Goal: Task Accomplishment & Management: Manage account settings

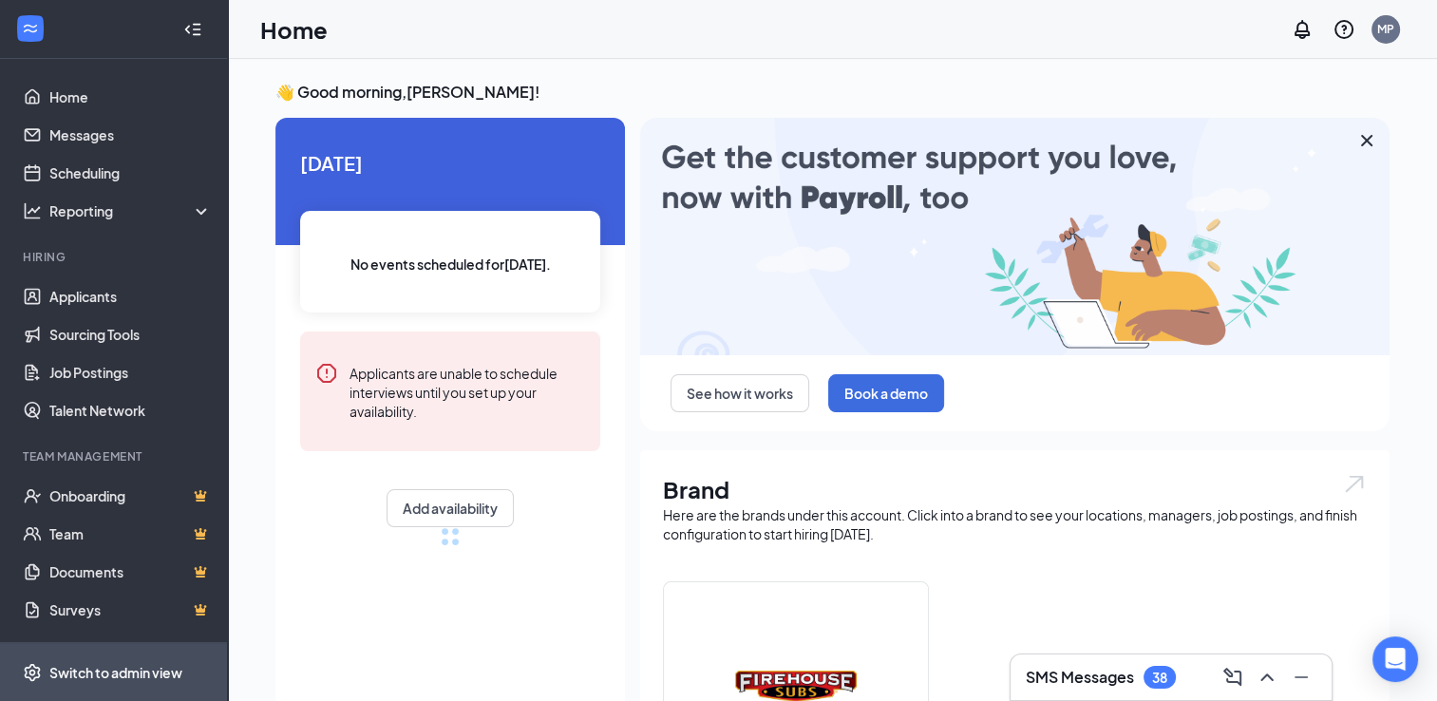
click at [156, 670] on div "Switch to admin view" at bounding box center [115, 672] width 133 height 19
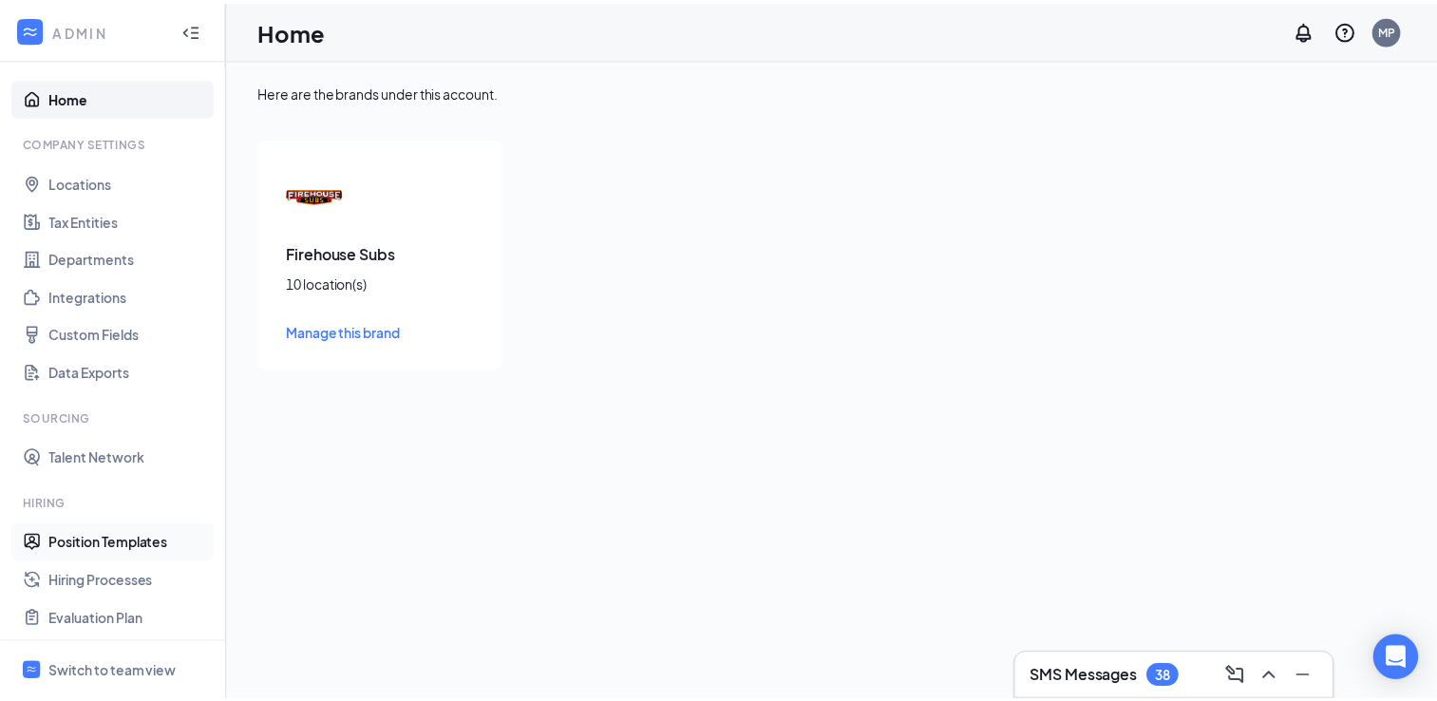
scroll to position [251, 0]
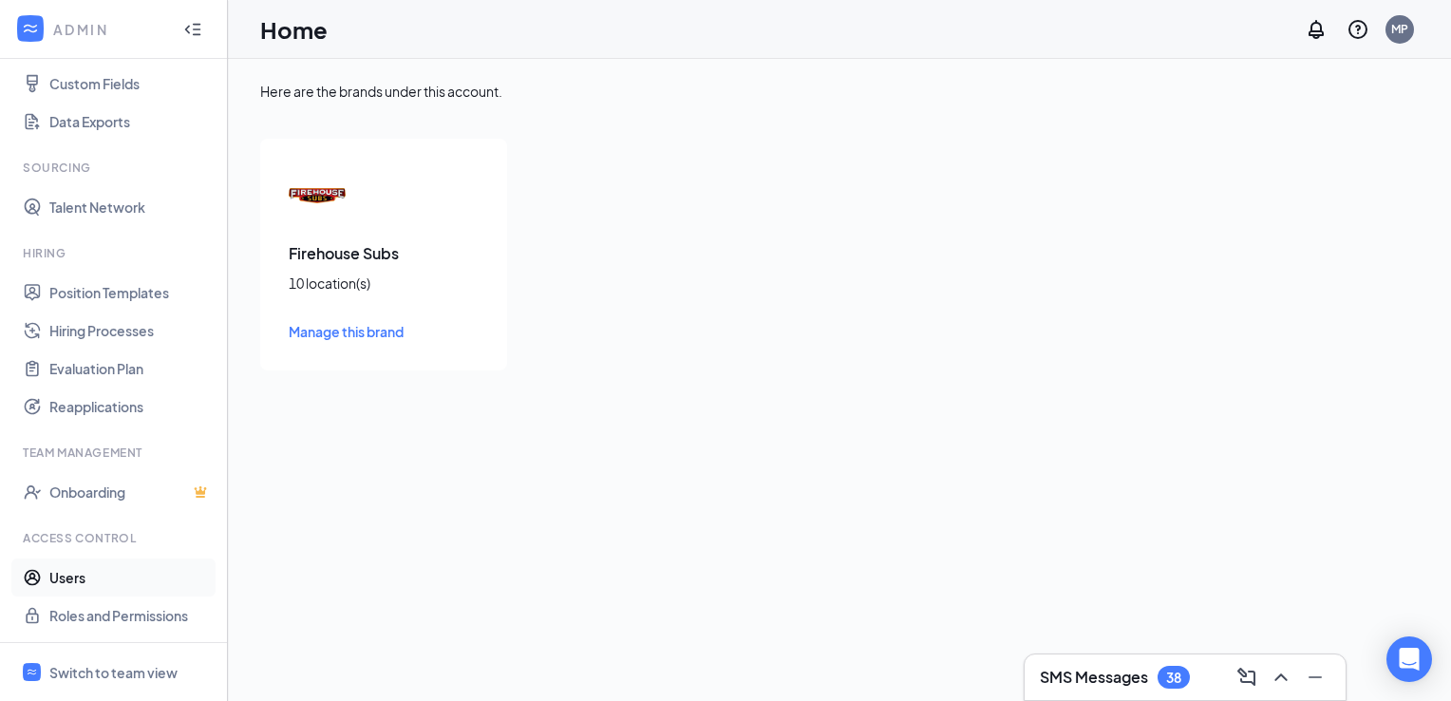
click at [64, 587] on link "Users" at bounding box center [130, 577] width 162 height 38
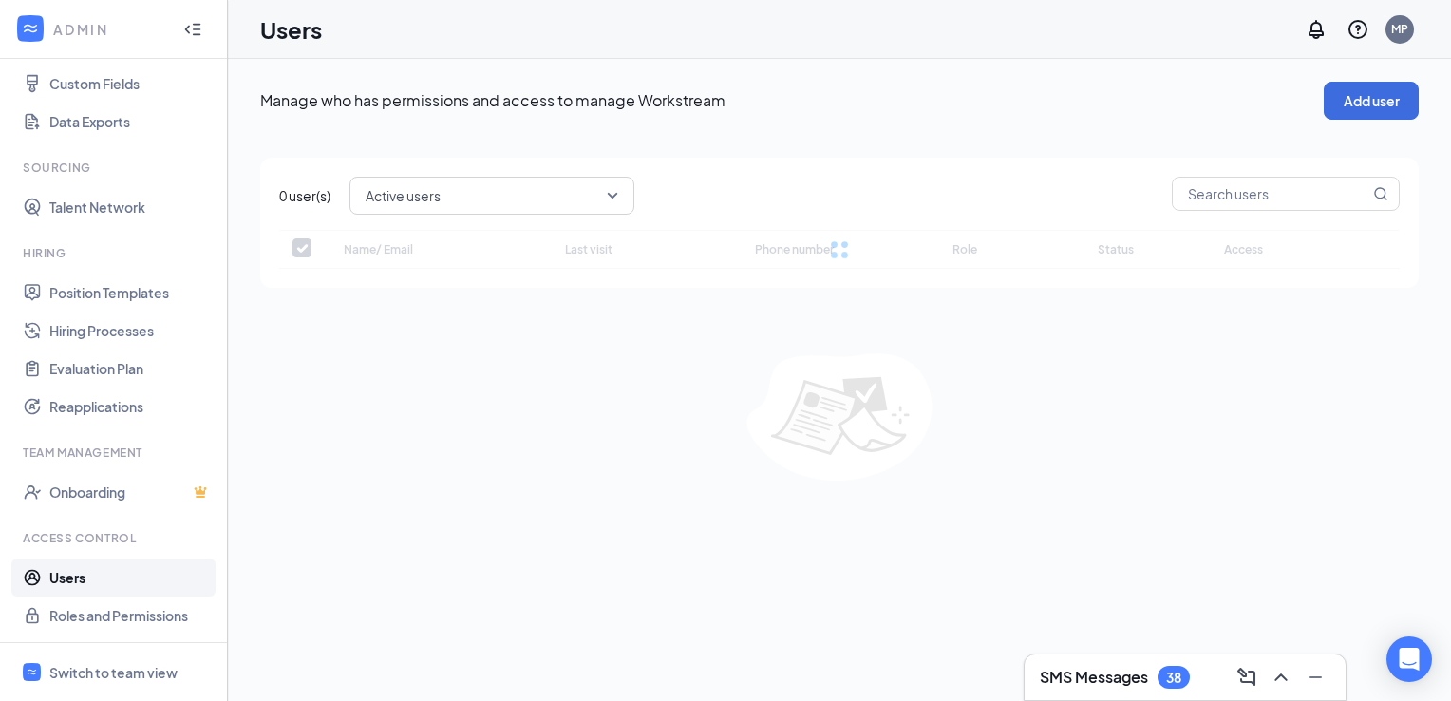
checkbox input "false"
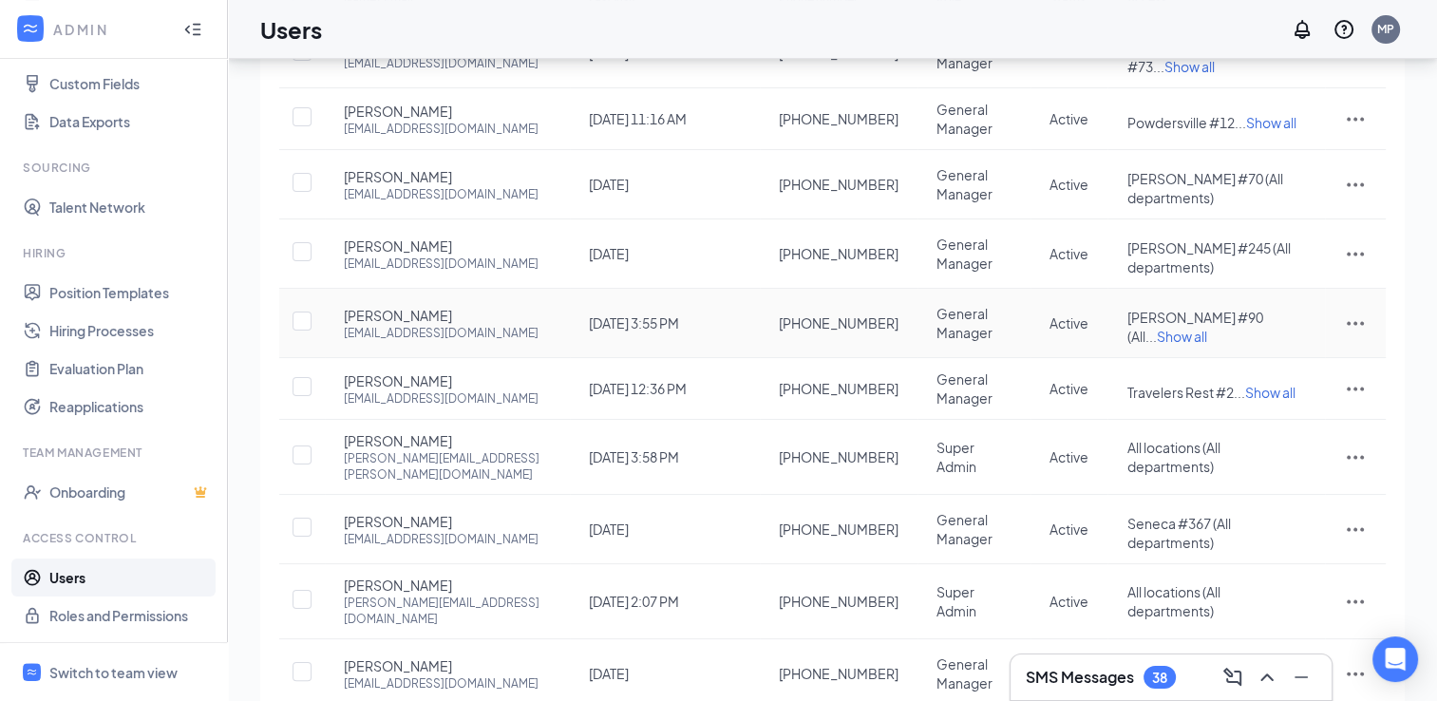
scroll to position [273, 0]
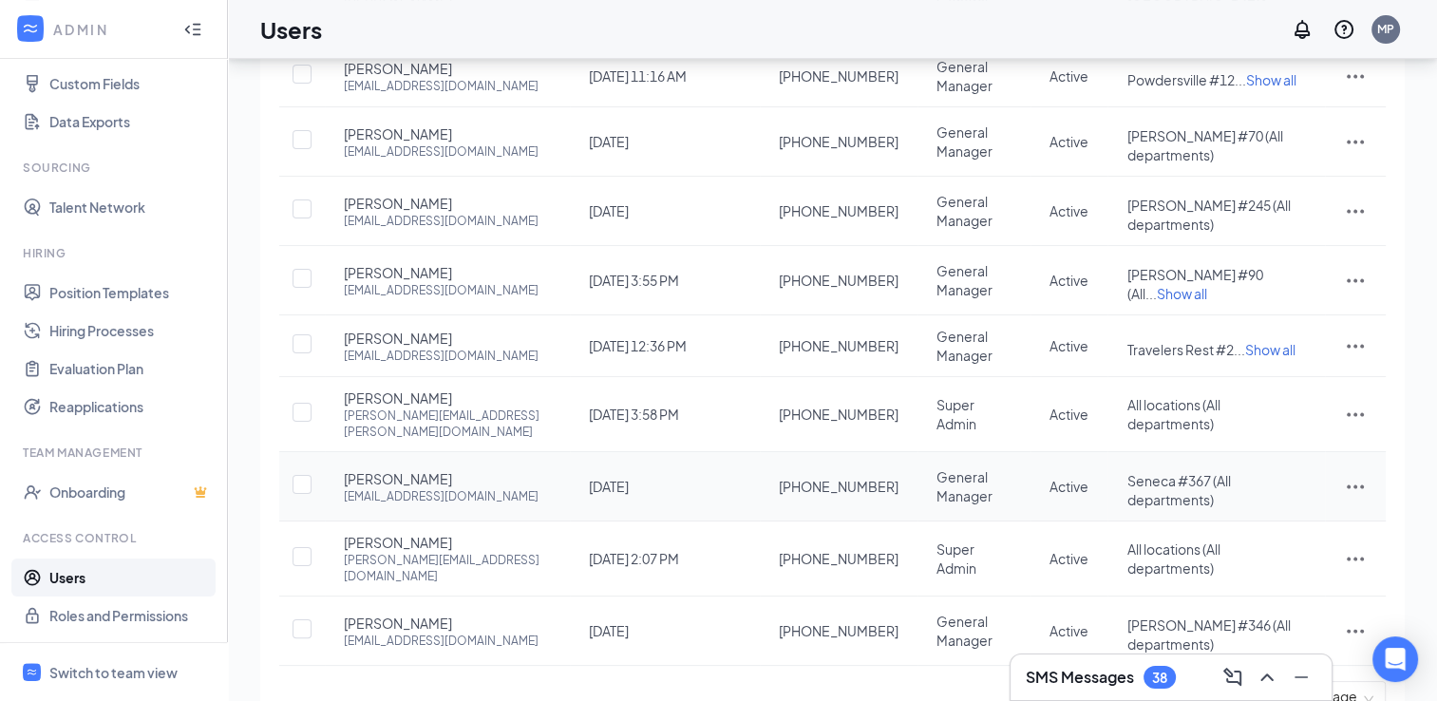
click at [1352, 475] on icon "ActionsIcon" at bounding box center [1355, 486] width 23 height 23
click at [1258, 534] on span "Reset password" at bounding box center [1282, 540] width 101 height 17
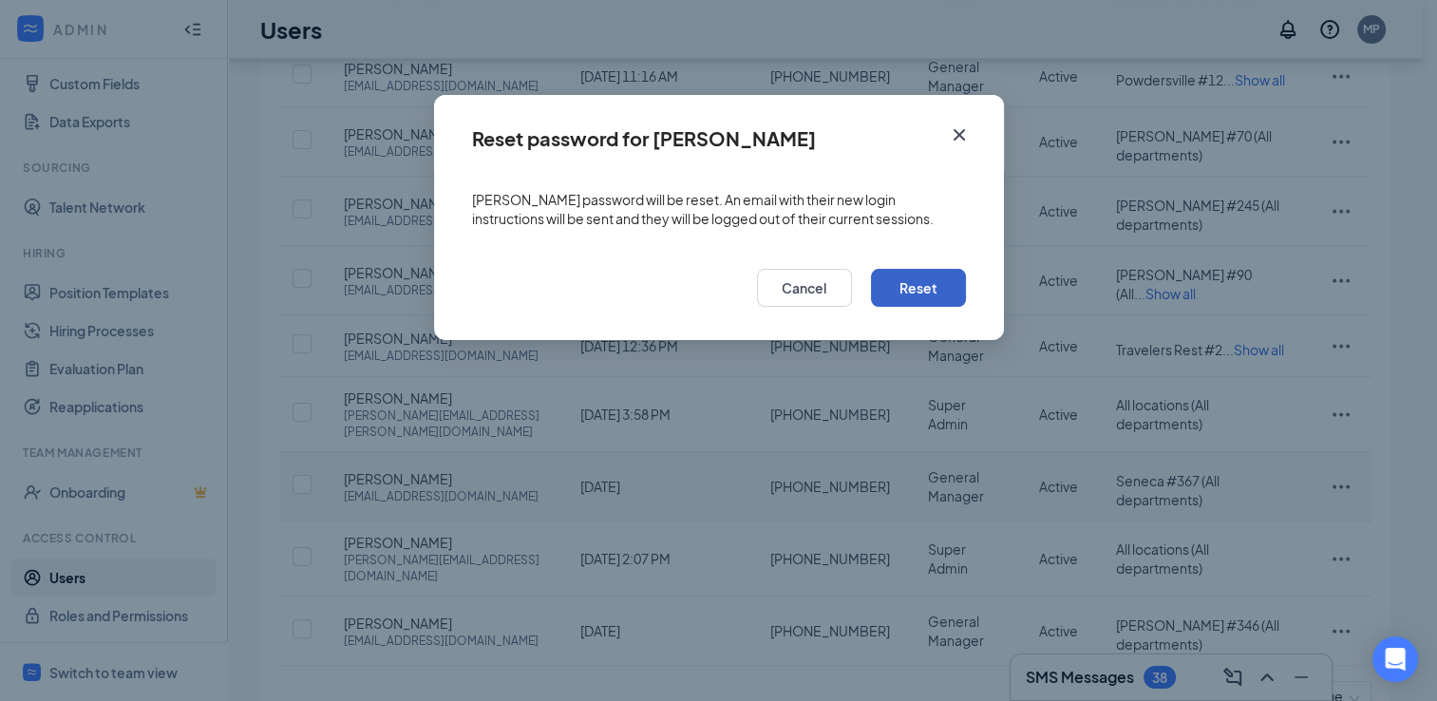
click at [926, 299] on button "Reset" at bounding box center [918, 288] width 95 height 38
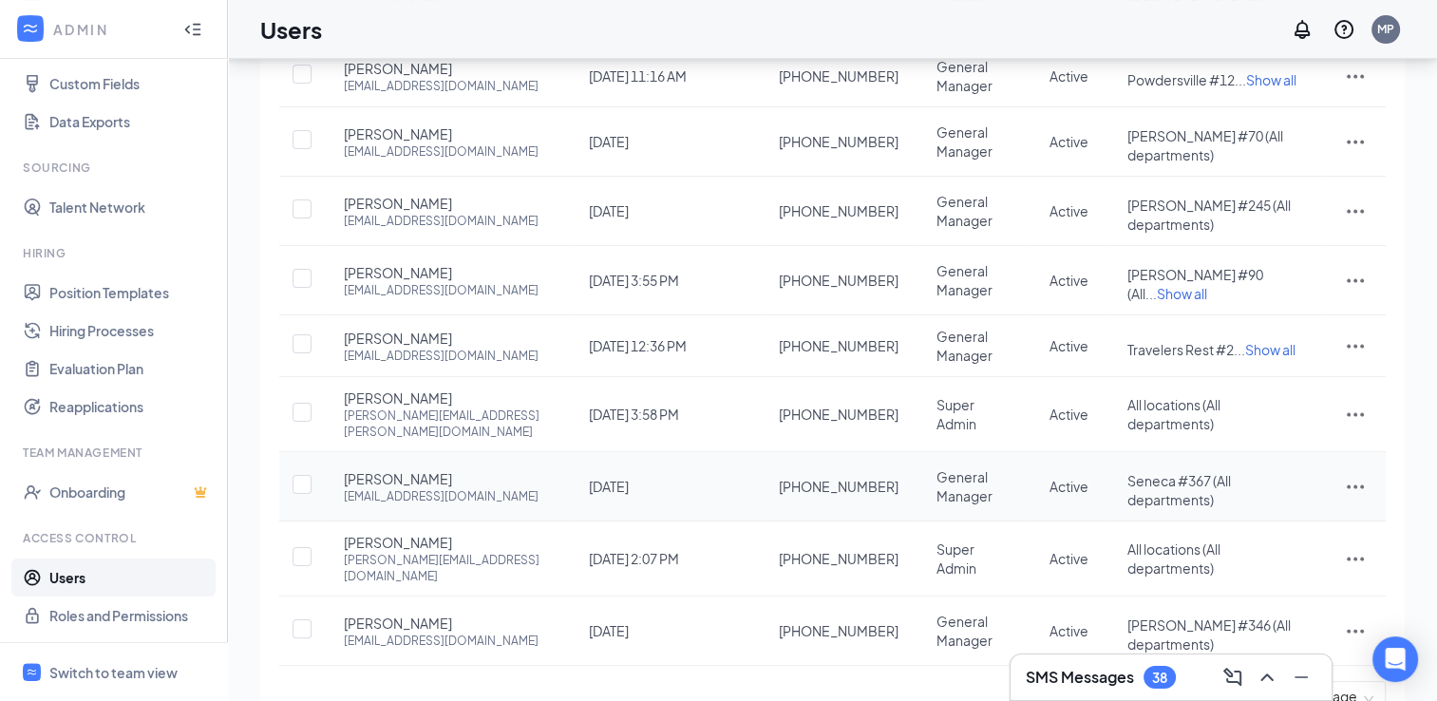
click at [1356, 475] on icon "ActionsIcon" at bounding box center [1355, 486] width 23 height 23
click at [1268, 498] on span "Edit user" at bounding box center [1259, 496] width 54 height 17
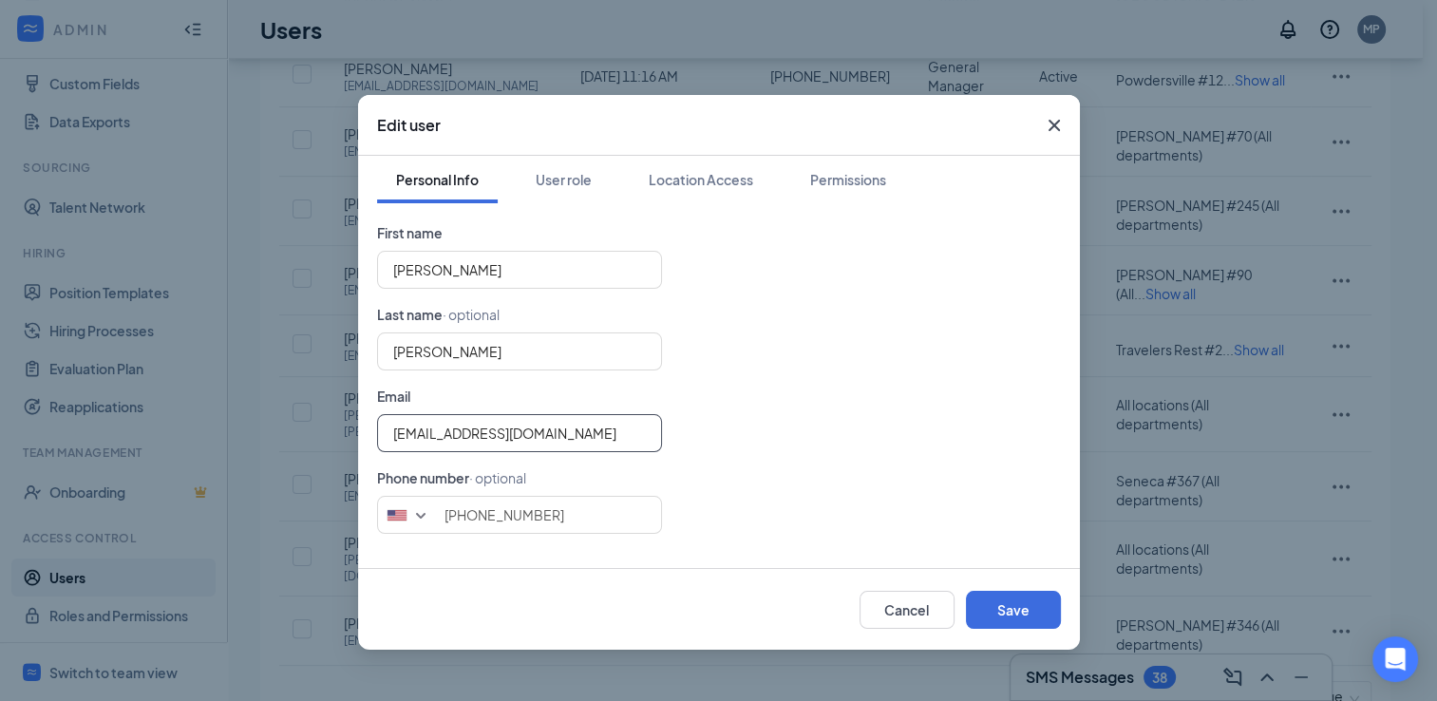
click at [637, 434] on input "[EMAIL_ADDRESS][DOMAIN_NAME]" at bounding box center [519, 433] width 285 height 38
type input "s"
type input "[PERSON_NAME][EMAIL_ADDRESS][DOMAIN_NAME]"
click at [1006, 613] on button "Save" at bounding box center [1013, 610] width 95 height 38
type input "8644363220"
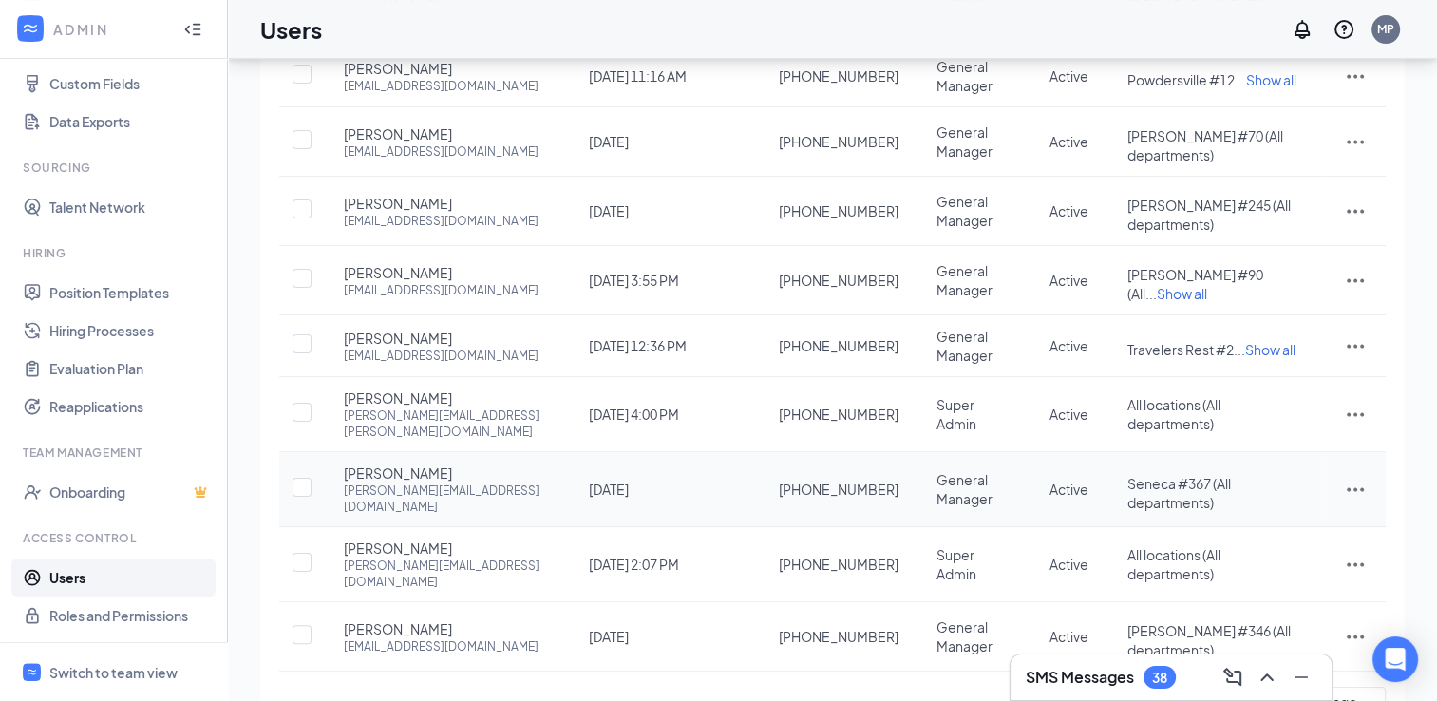
click at [1354, 488] on icon "ActionsIcon" at bounding box center [1354, 490] width 17 height 4
click at [1288, 540] on span "Reset password" at bounding box center [1282, 540] width 101 height 17
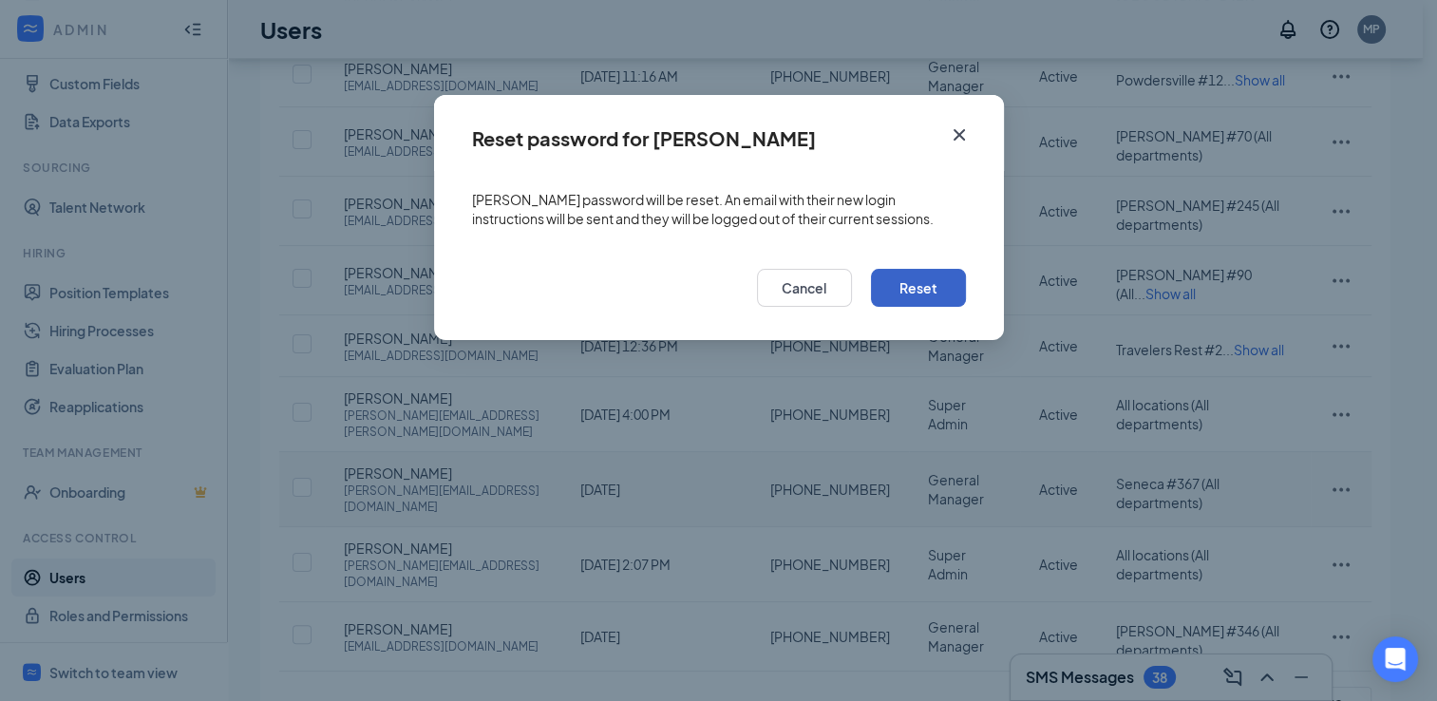
click at [931, 297] on button "Reset" at bounding box center [918, 288] width 95 height 38
